Goal: Browse casually

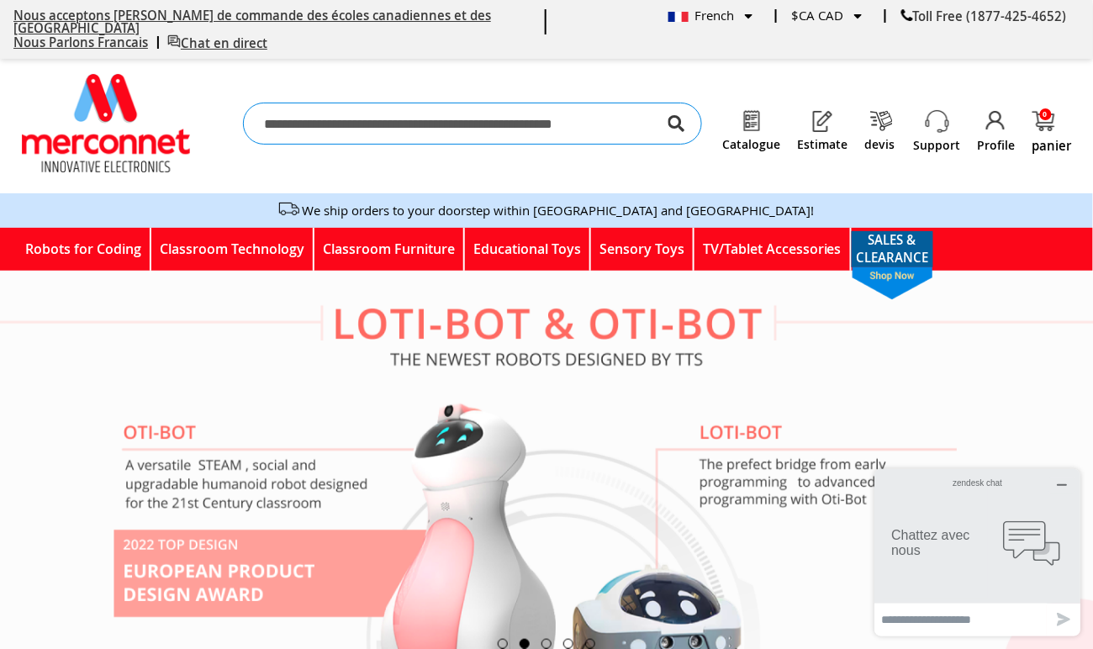
click at [109, 134] on img "store logo" at bounding box center [106, 123] width 168 height 98
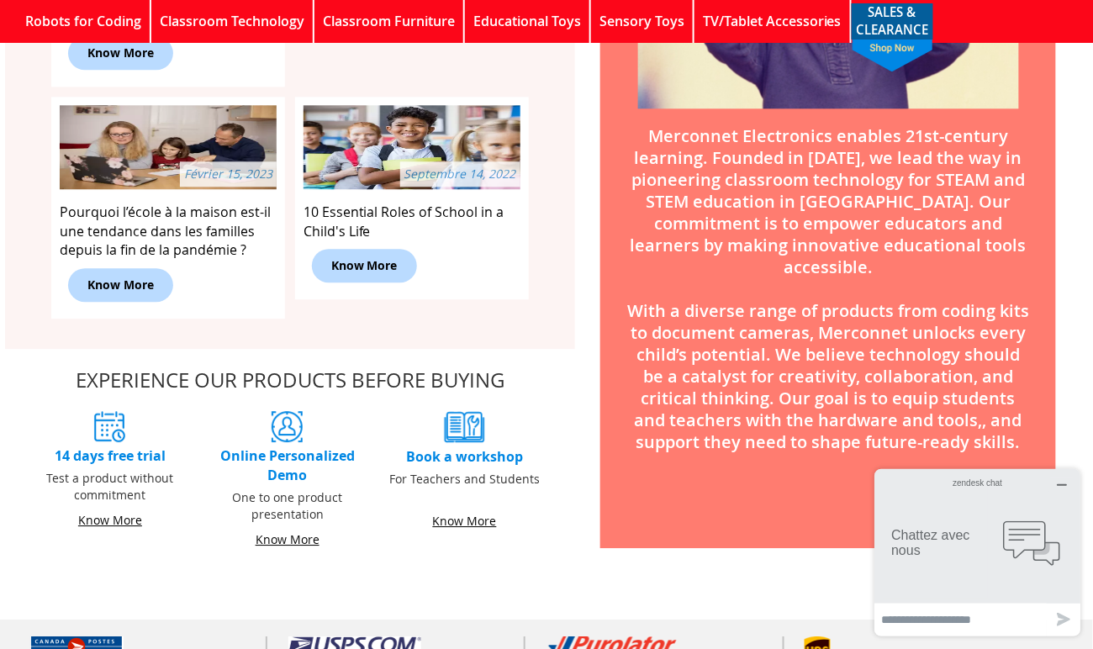
scroll to position [2660, 0]
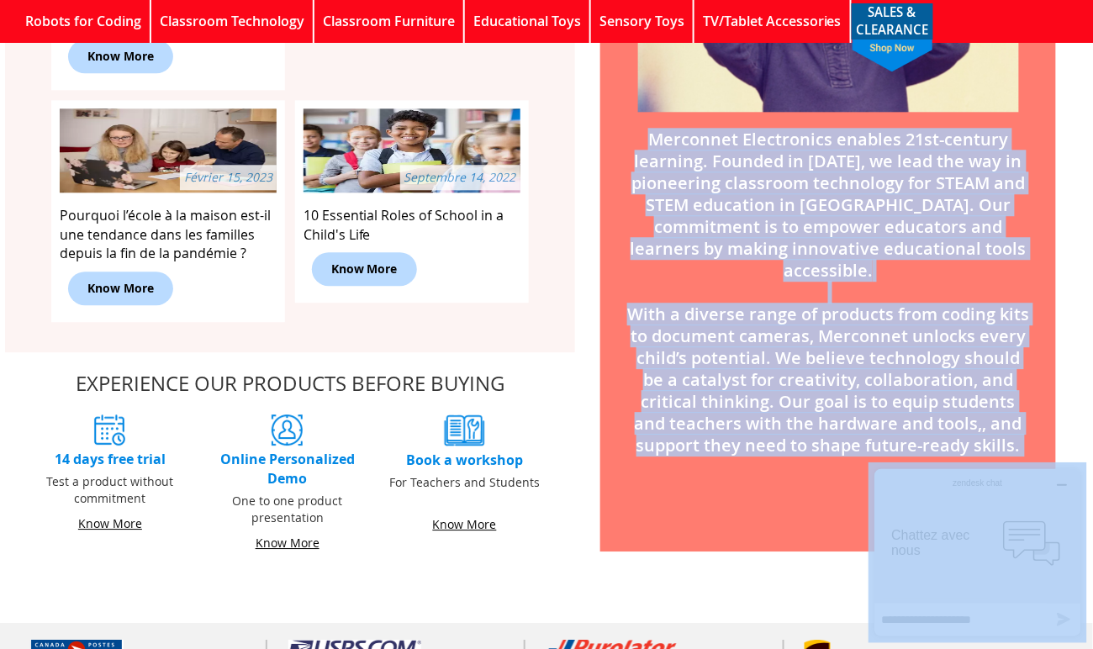
drag, startPoint x: 1515, startPoint y: 575, endPoint x: 1006, endPoint y: 464, distance: 520.8
click at [727, 416] on p "Merconnet Electronics enables 21st-century learning. Founded in [DATE], we lead…" at bounding box center [827, 292] width 455 height 353
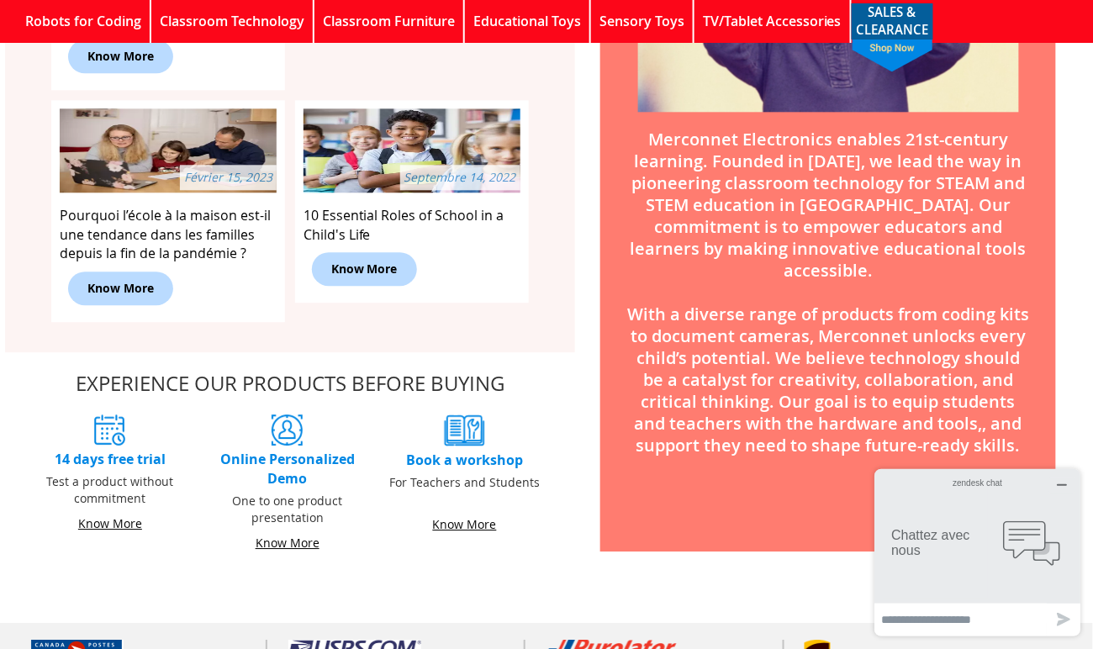
drag, startPoint x: 650, startPoint y: 119, endPoint x: 1091, endPoint y: 416, distance: 531.8
copy p "Merconnet Electronics enables 21st-century learning. Founded in [DATE], we lead…"
